Goal: Navigation & Orientation: Find specific page/section

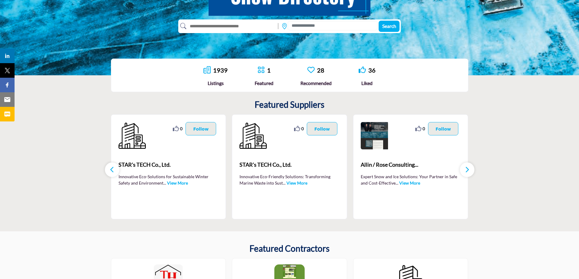
scroll to position [127, 0]
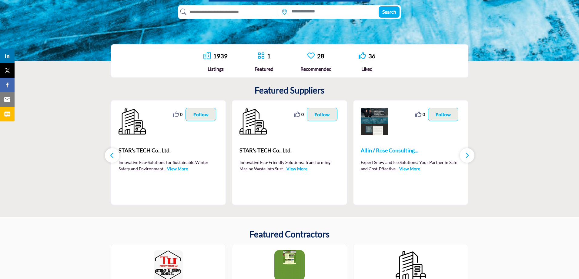
click at [383, 149] on span "Allin / Rose Consulting..." at bounding box center [411, 150] width 100 height 8
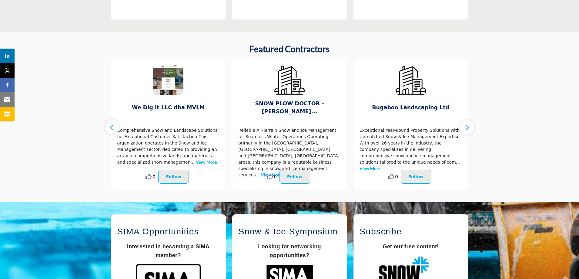
scroll to position [303, 0]
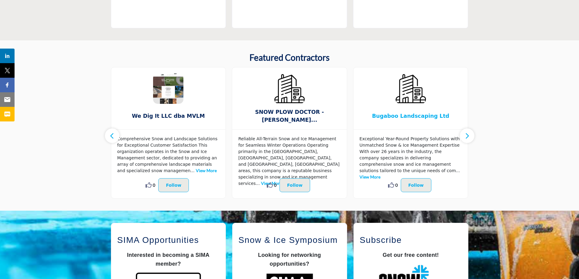
click at [404, 116] on span "Bugaboo Landscaping Ltd" at bounding box center [411, 116] width 96 height 8
